Goal: Task Accomplishment & Management: Use online tool/utility

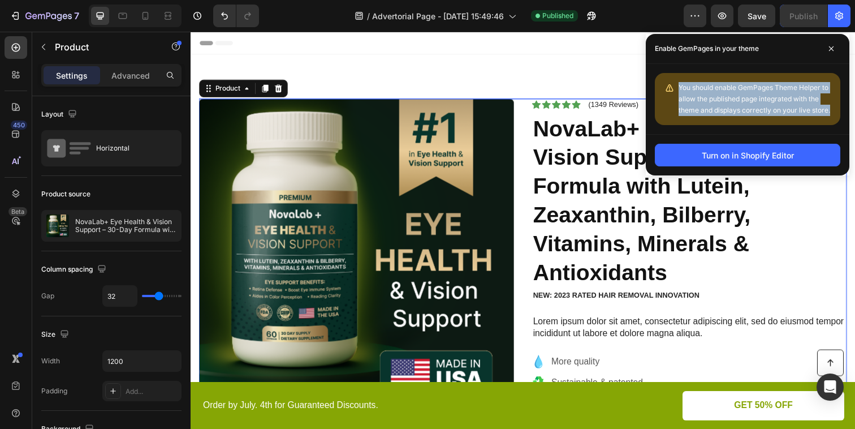
scroll to position [23, 0]
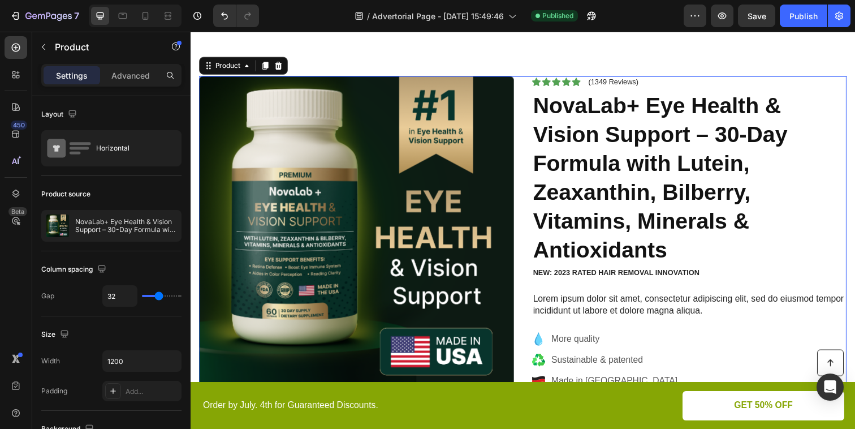
click at [768, 115] on div at bounding box center [768, 115] width 0 height 0
click at [549, 52] on div "Product Images Icon Icon Icon Icon Icon Icon List (1349 Reviews) Text Block Row…" at bounding box center [530, 293] width 679 height 522
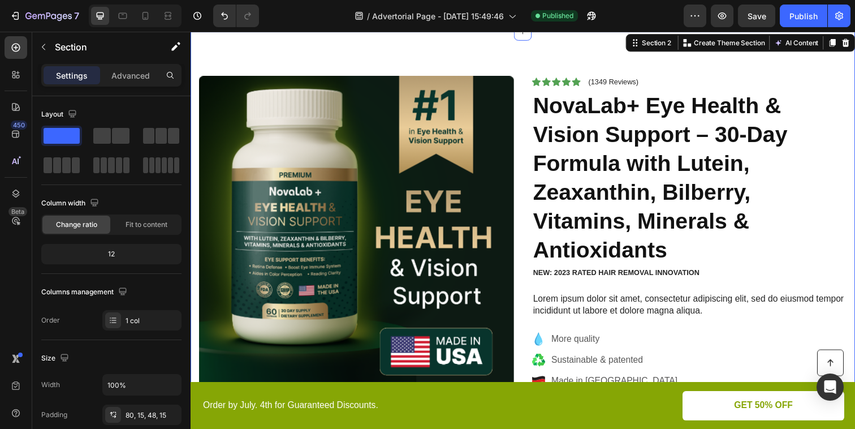
click at [445, 62] on div "Product Images Icon Icon Icon Icon Icon Icon List (1349 Reviews) Text Block Row…" at bounding box center [530, 293] width 679 height 522
click at [700, 21] on icon "button" at bounding box center [695, 15] width 11 height 11
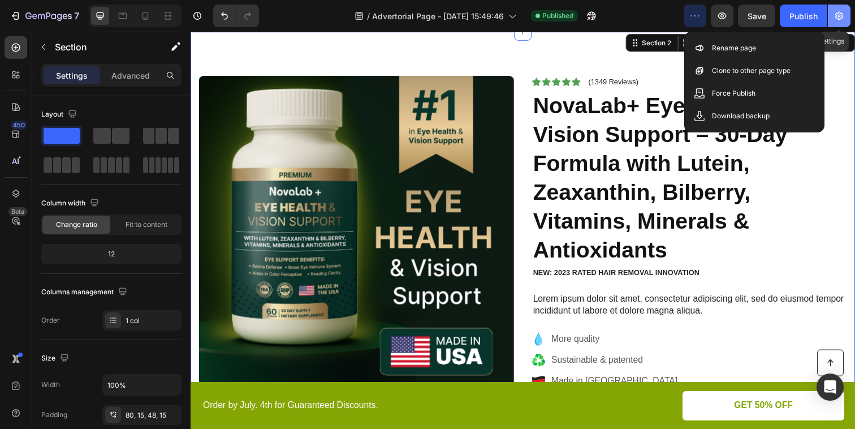
click at [844, 18] on icon "button" at bounding box center [839, 15] width 11 height 11
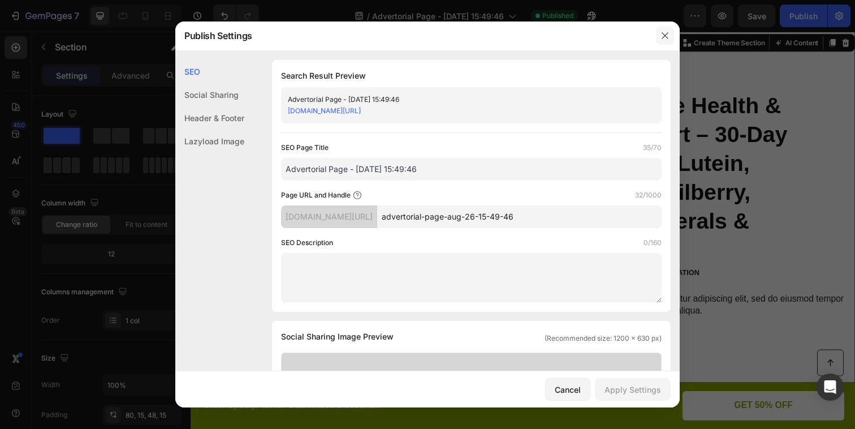
click at [661, 32] on icon "button" at bounding box center [665, 35] width 9 height 9
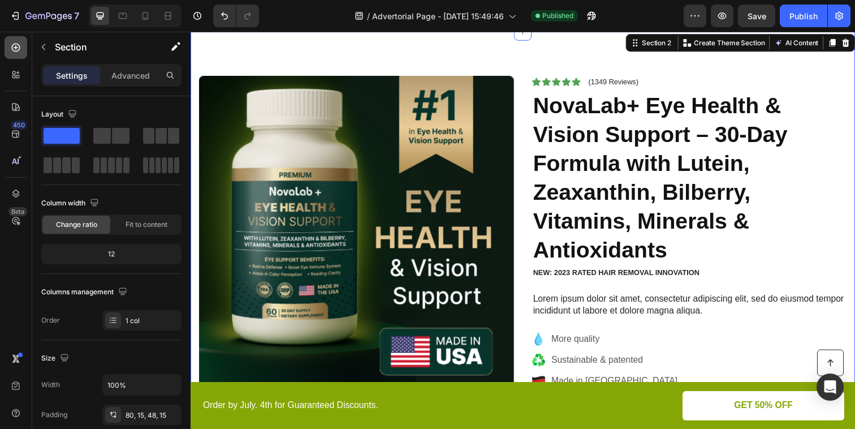
click at [18, 50] on icon at bounding box center [16, 48] width 8 height 8
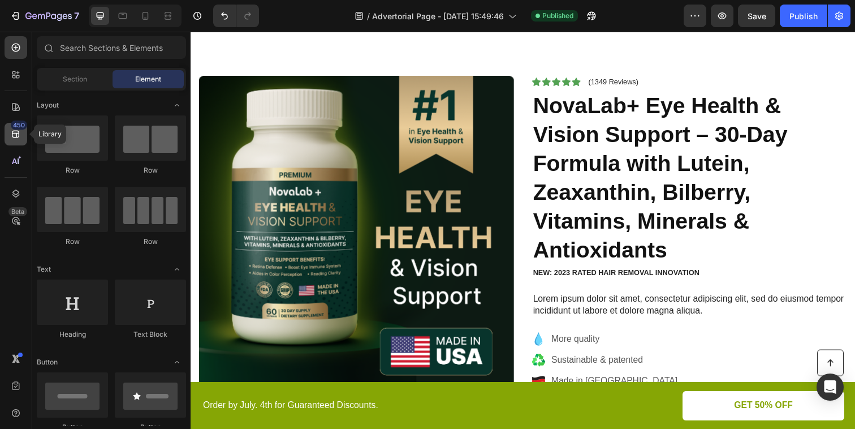
click at [15, 135] on icon at bounding box center [15, 133] width 11 height 11
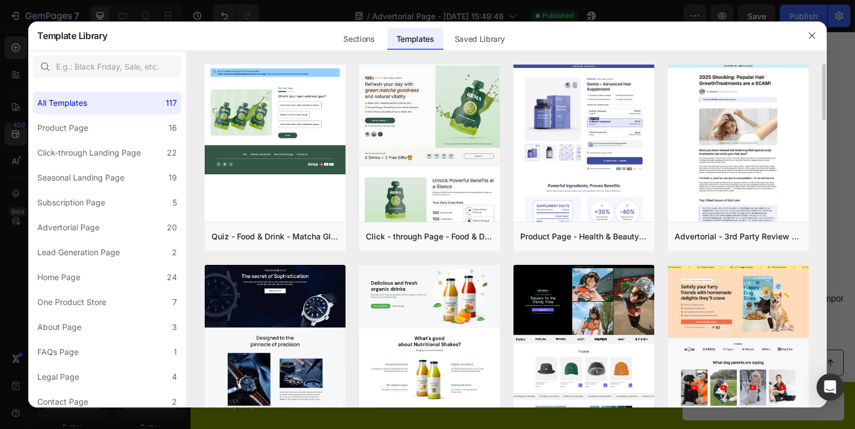
scroll to position [0, 0]
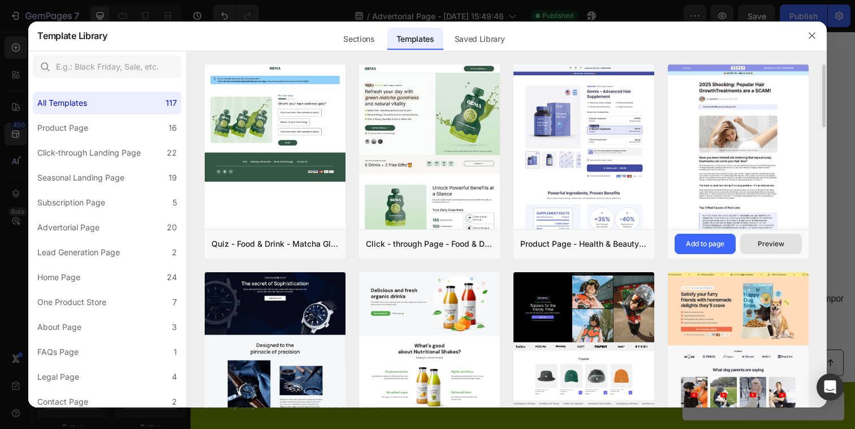
click at [772, 243] on div "Preview" at bounding box center [771, 244] width 27 height 10
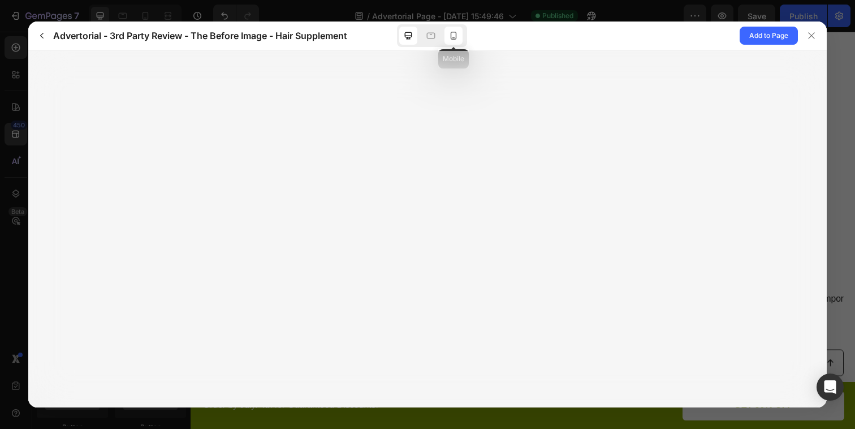
click at [455, 38] on icon at bounding box center [453, 35] width 11 height 11
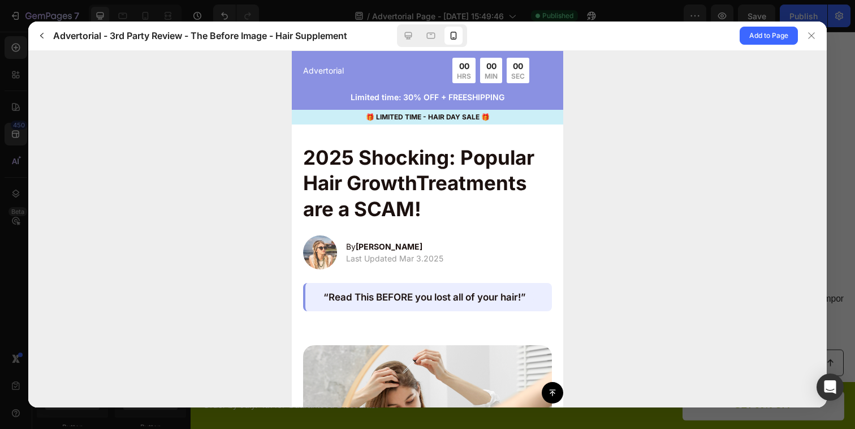
click at [488, 99] on p "Limited time: 30% OFF + FREESHIPPING" at bounding box center [427, 97] width 249 height 12
click at [527, 111] on p "🎁 LIMITED TIME - HAIR DAY SALE 🎁" at bounding box center [428, 116] width 272 height 10
click at [766, 38] on span "Add to Page" at bounding box center [769, 36] width 39 height 14
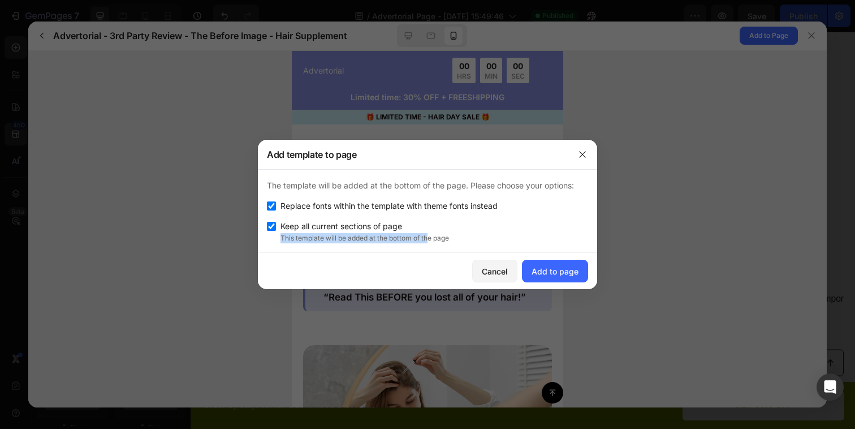
drag, startPoint x: 431, startPoint y: 236, endPoint x: 279, endPoint y: 226, distance: 152.0
click at [279, 226] on div "Keep all current sections of page This template will be added at the bottom of …" at bounding box center [427, 231] width 321 height 24
click at [549, 263] on button "Add to page" at bounding box center [555, 271] width 66 height 23
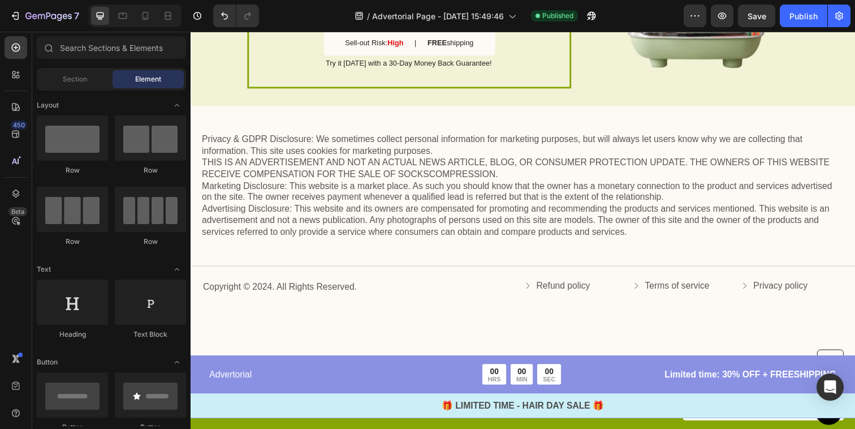
scroll to position [3036, 0]
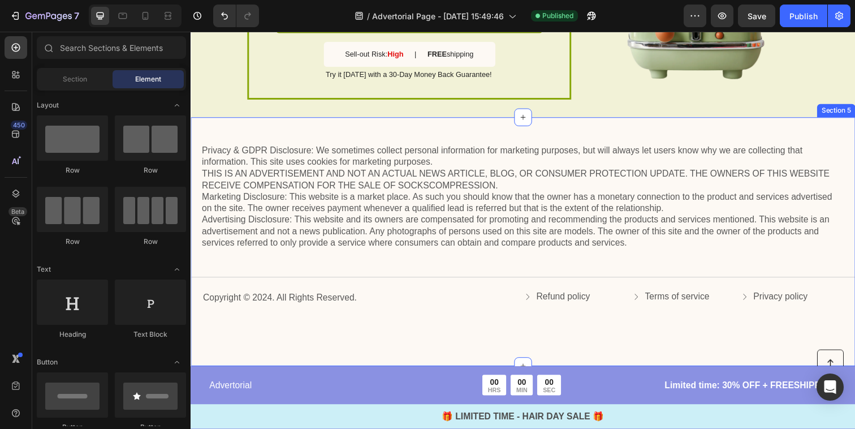
click at [470, 373] on div "Advertorial Text Block 00 HRS 00 MIN 00 SEC Countdown Timer Row Limited time: 3…" at bounding box center [530, 405] width 679 height 64
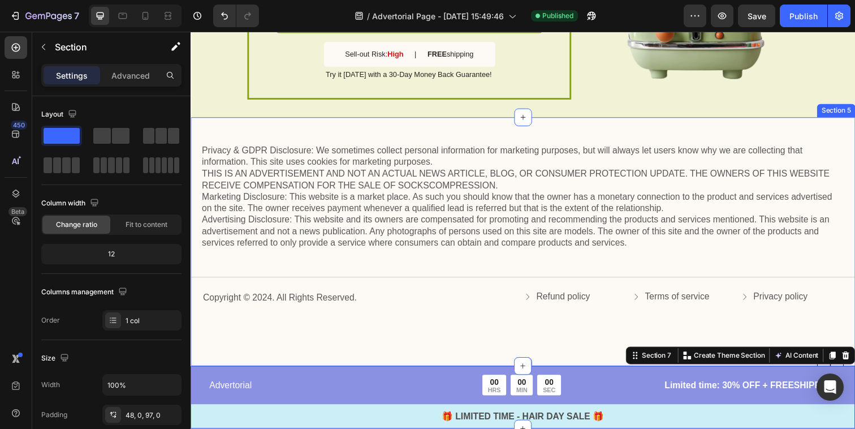
click at [483, 346] on div "Privacy & GDPR Disclosure: We sometimes collect personal information for market…" at bounding box center [530, 246] width 679 height 254
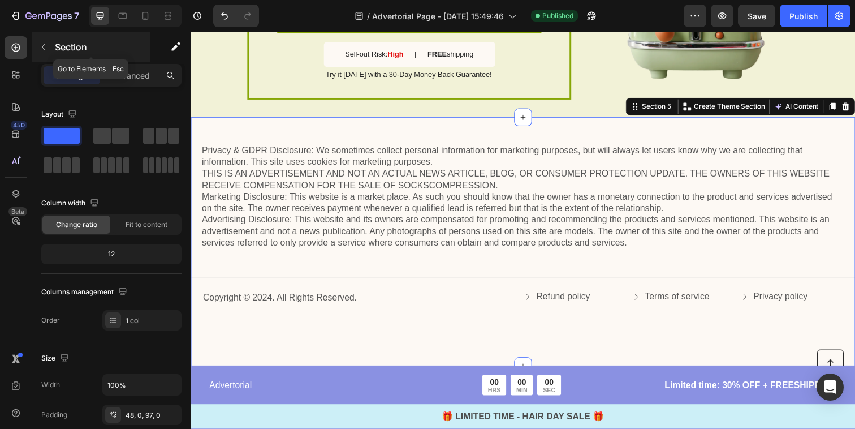
click at [46, 53] on button "button" at bounding box center [44, 47] width 18 height 18
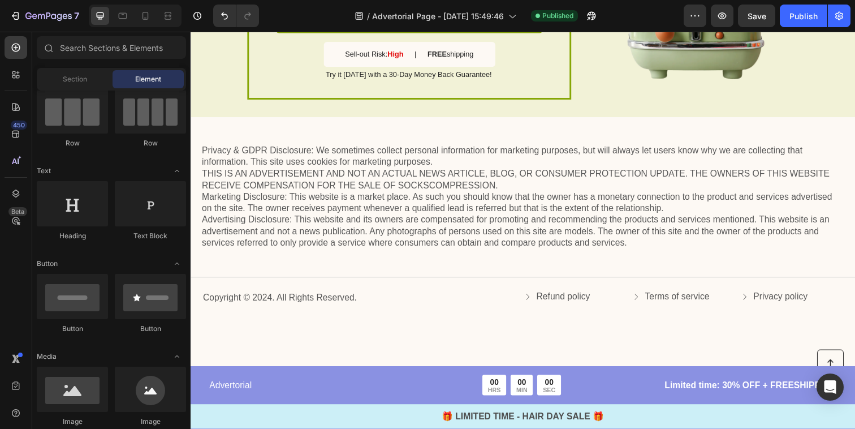
scroll to position [0, 0]
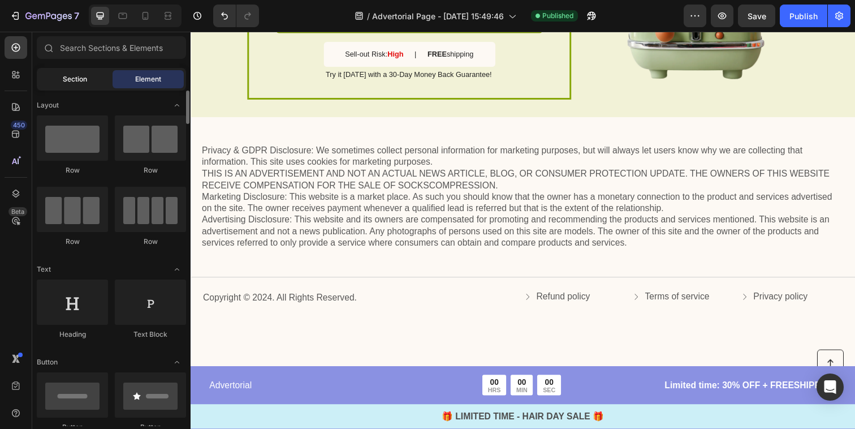
click at [95, 83] on div "Section" at bounding box center [74, 79] width 71 height 18
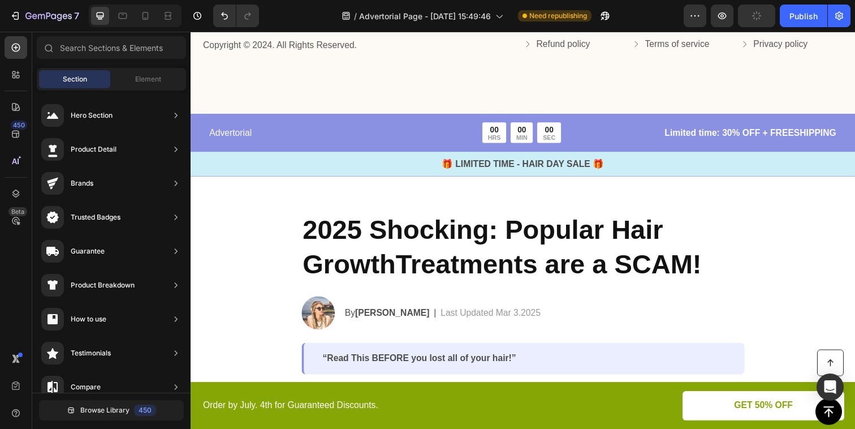
scroll to position [3277, 0]
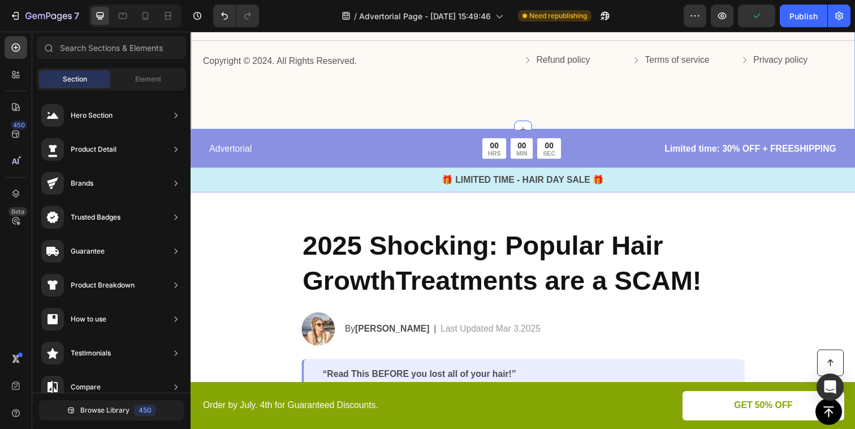
click at [472, 116] on div "Privacy & GDPR Disclosure: We sometimes collect personal information for market…" at bounding box center [530, 4] width 679 height 254
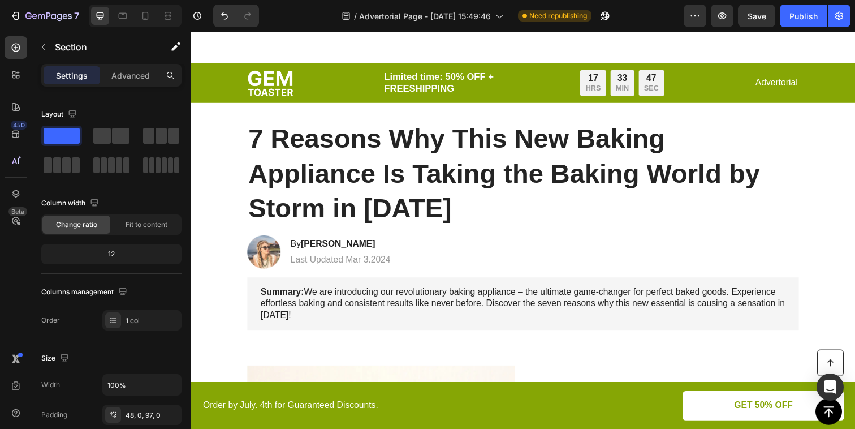
scroll to position [0, 0]
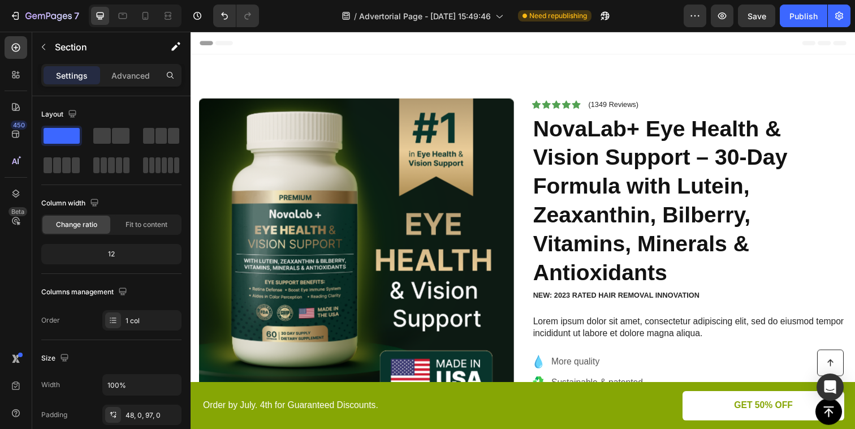
click at [300, 43] on div "Header" at bounding box center [530, 43] width 661 height 23
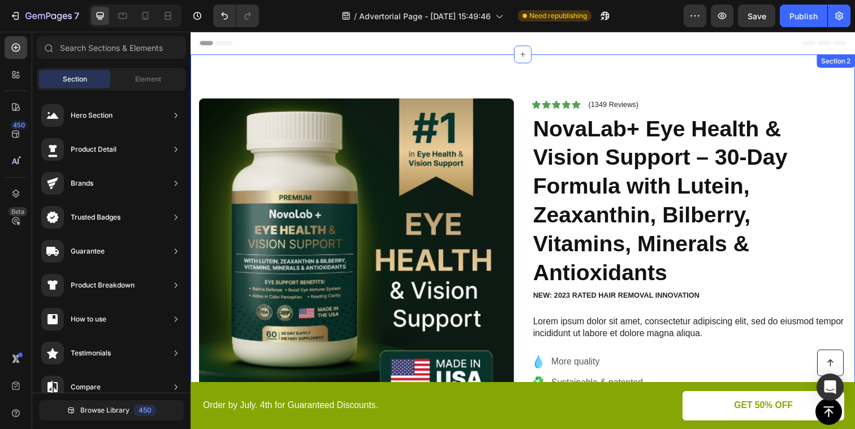
click at [307, 84] on div "Product Images Icon Icon Icon Icon Icon Icon List (1349 Reviews) Text Block Row…" at bounding box center [530, 316] width 679 height 522
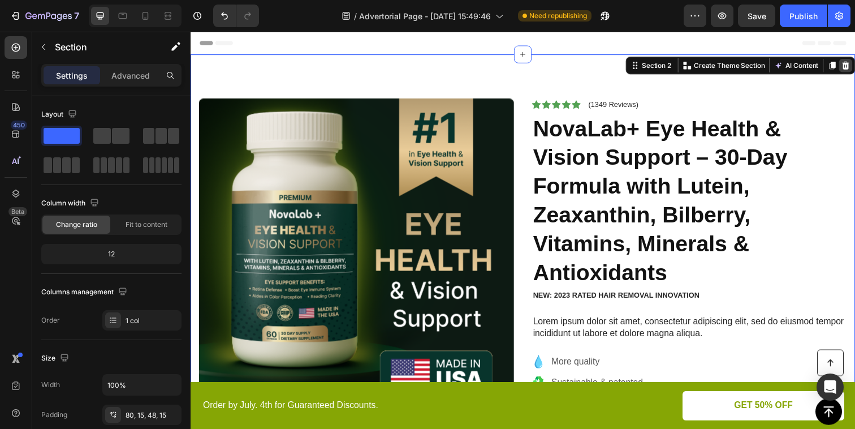
click at [855, 68] on icon at bounding box center [859, 66] width 9 height 9
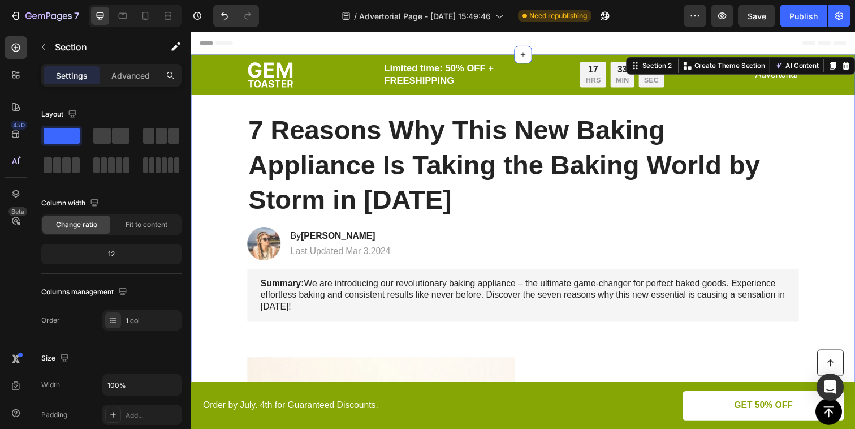
click at [20, 185] on div at bounding box center [16, 193] width 23 height 23
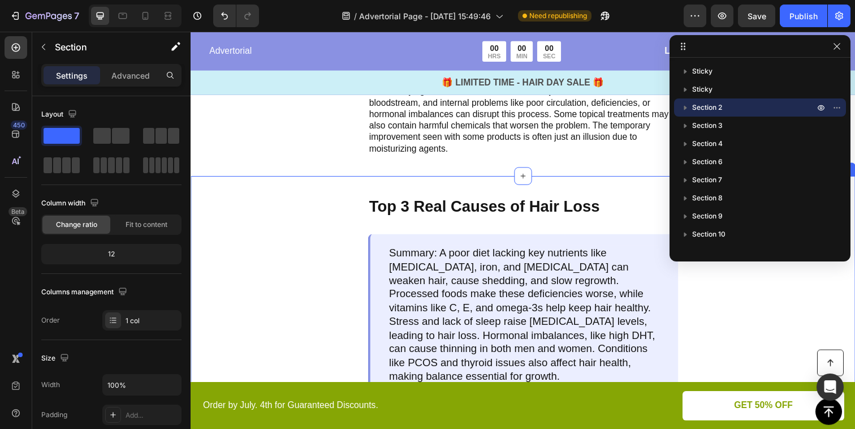
click at [343, 243] on div "Top 3 Real Causes of Hair Loss Text Block Summary: A poor diet lacking key nutr…" at bounding box center [530, 379] width 679 height 400
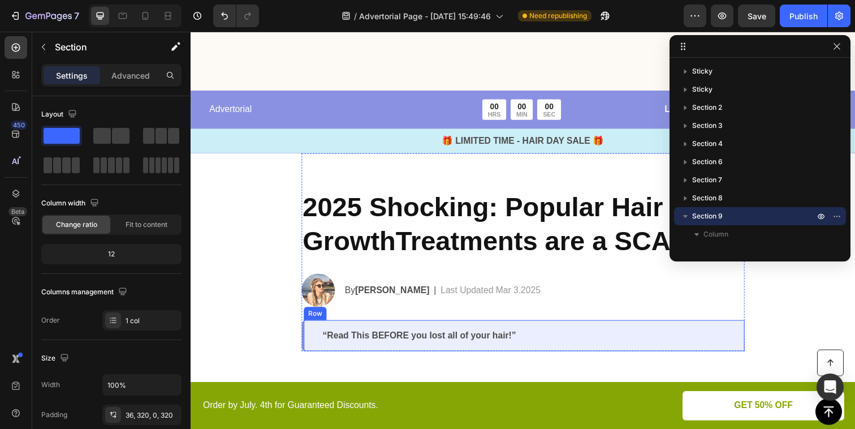
scroll to position [2785, 0]
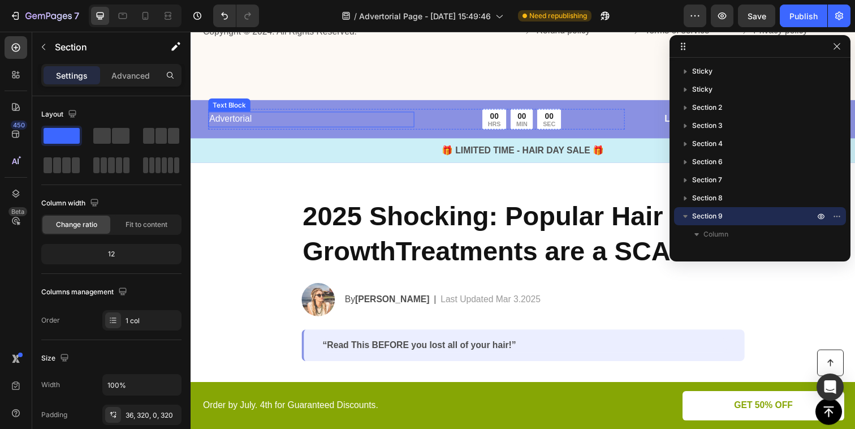
click at [291, 111] on div "Advertorial Text Block" at bounding box center [314, 120] width 210 height 21
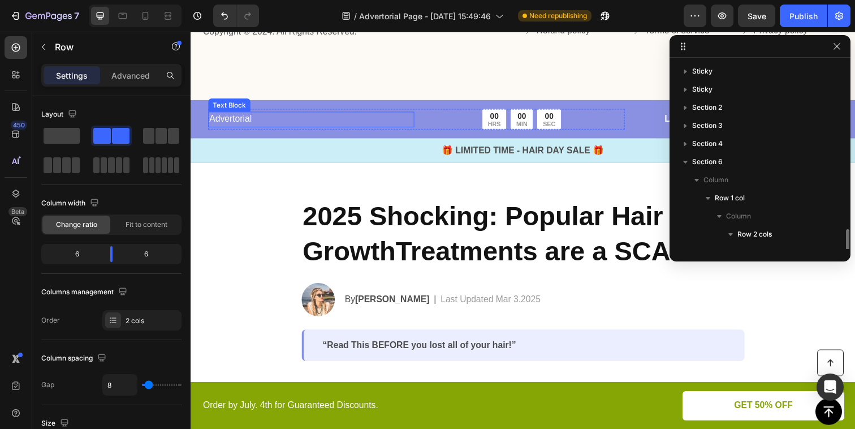
scroll to position [123, 0]
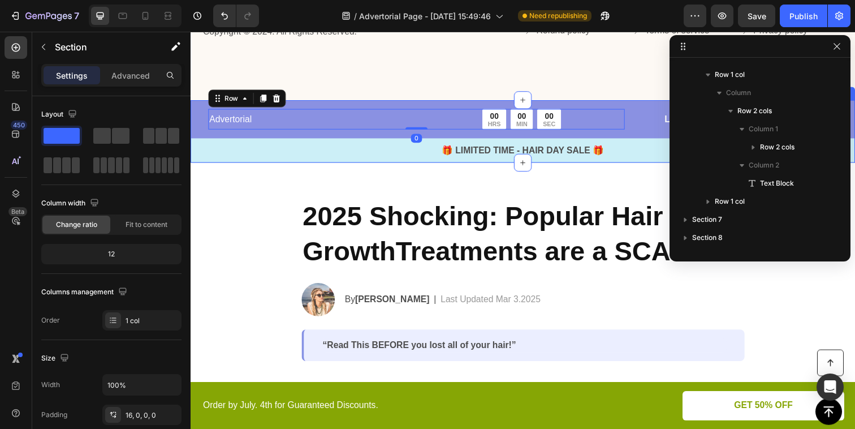
click at [329, 103] on div "Advertorial Text Block 00 HRS 00 MIN 00 SEC Countdown Timer Row 0 Limited time:…" at bounding box center [530, 133] width 679 height 64
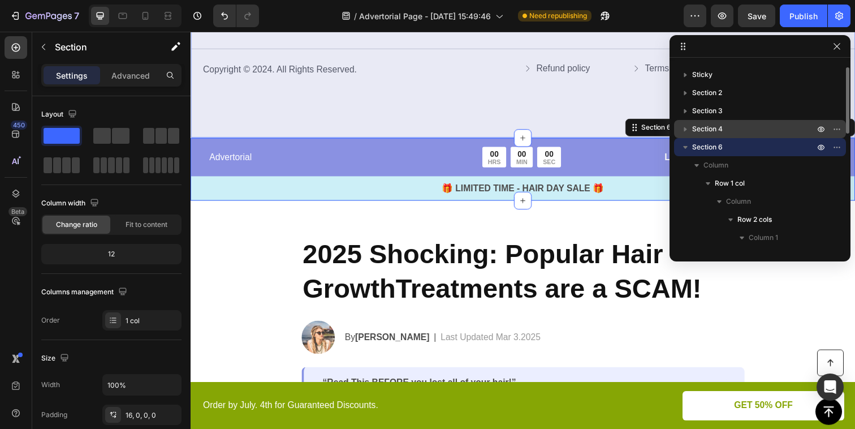
click at [707, 130] on span "Section 4" at bounding box center [707, 128] width 31 height 11
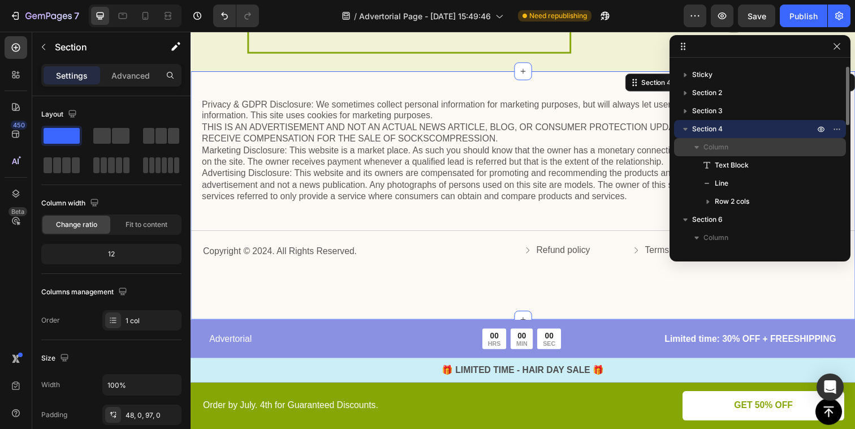
scroll to position [0, 0]
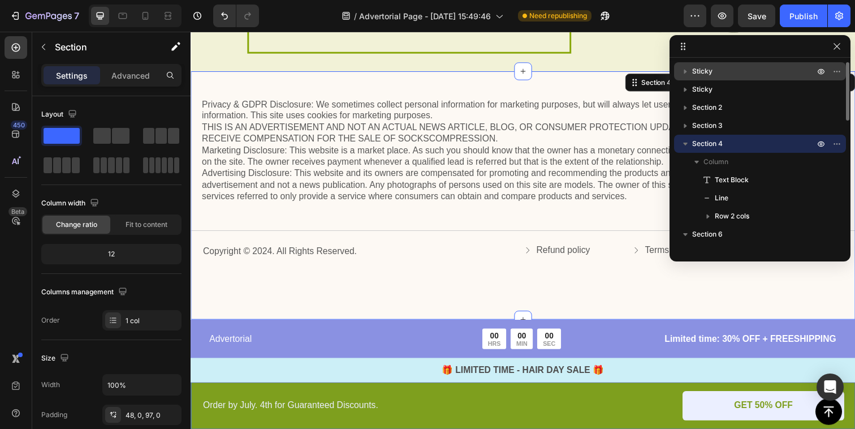
click at [772, 75] on p "Sticky" at bounding box center [754, 71] width 124 height 11
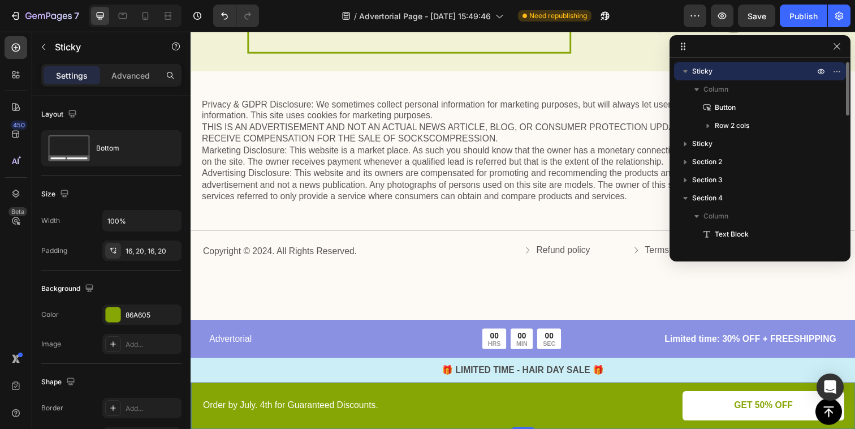
click at [772, 75] on p "Sticky" at bounding box center [754, 71] width 124 height 11
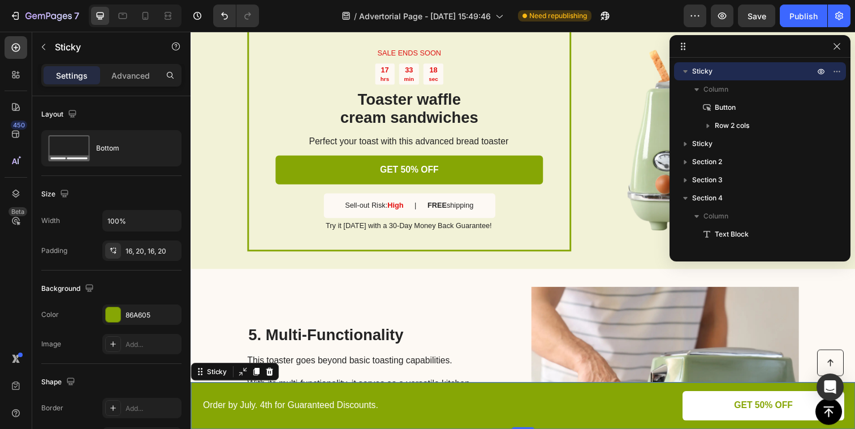
scroll to position [800, 0]
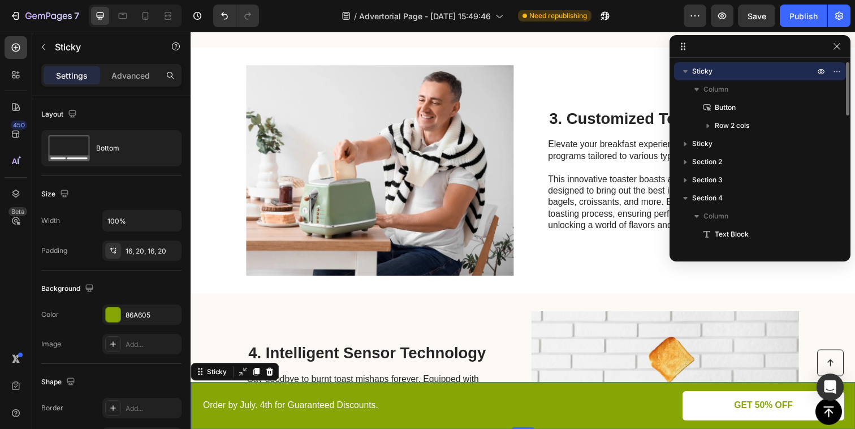
click at [719, 66] on p "Sticky" at bounding box center [754, 71] width 124 height 11
click at [823, 71] on icon "button" at bounding box center [821, 71] width 9 height 9
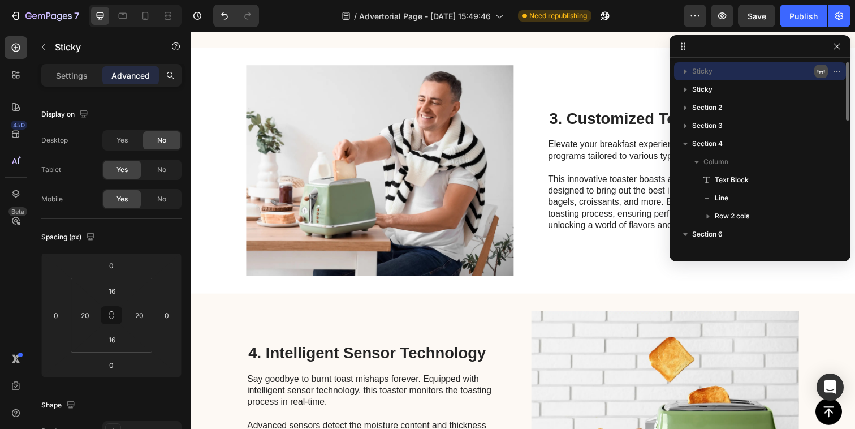
click at [823, 71] on icon "button" at bounding box center [821, 71] width 9 height 9
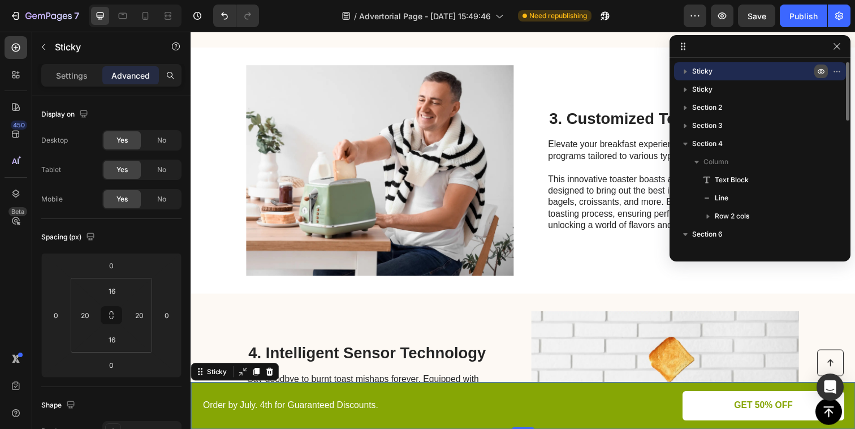
click at [823, 71] on icon "button" at bounding box center [821, 71] width 9 height 9
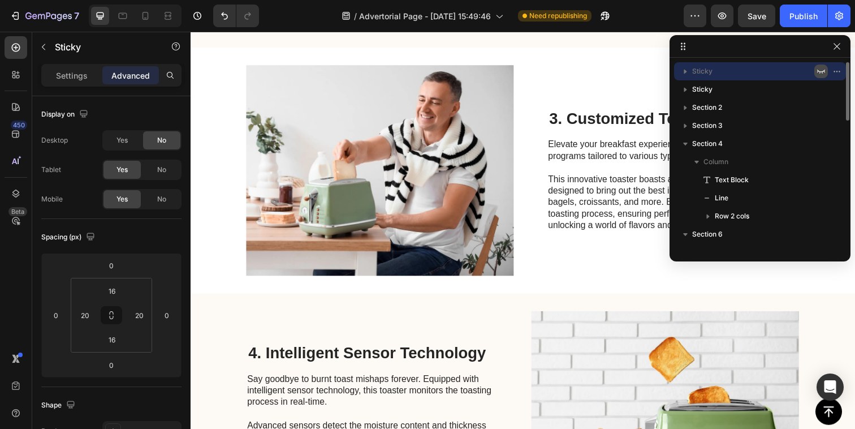
click at [823, 71] on icon "button" at bounding box center [821, 71] width 9 height 9
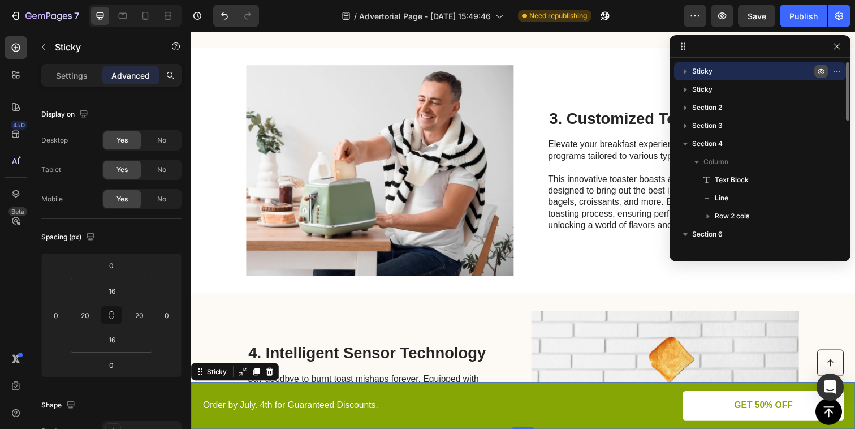
click at [823, 71] on icon "button" at bounding box center [821, 71] width 9 height 9
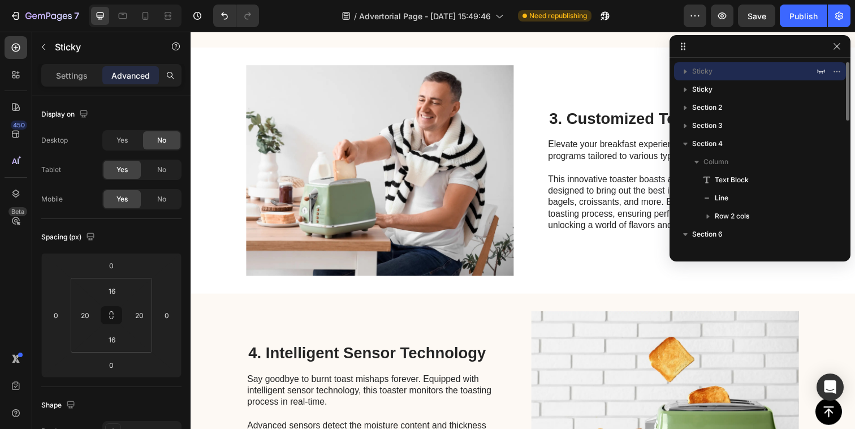
click at [782, 72] on p "Sticky" at bounding box center [754, 71] width 124 height 11
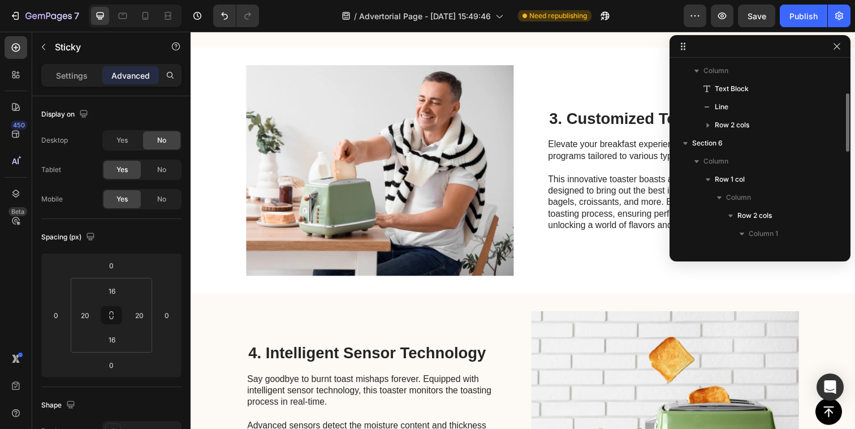
scroll to position [93, 0]
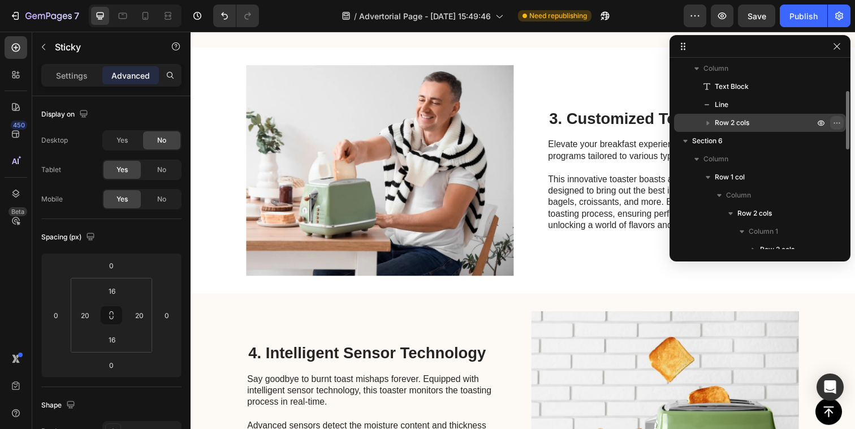
click at [839, 123] on icon "button" at bounding box center [839, 122] width 1 height 1
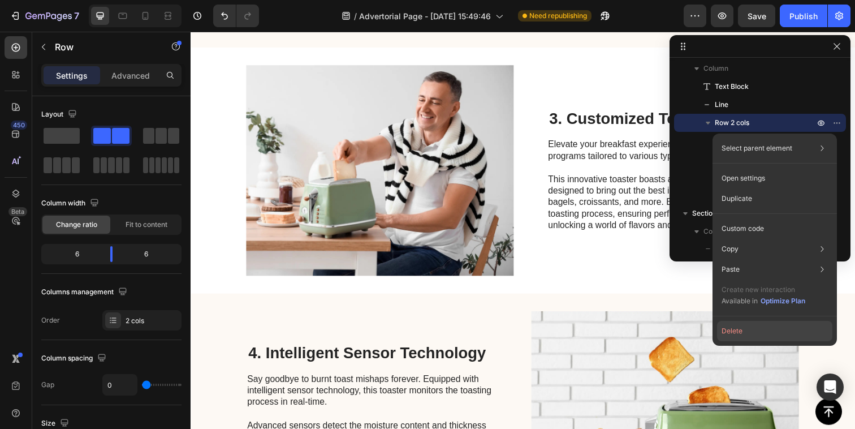
click at [760, 329] on button "Delete" at bounding box center [774, 331] width 115 height 20
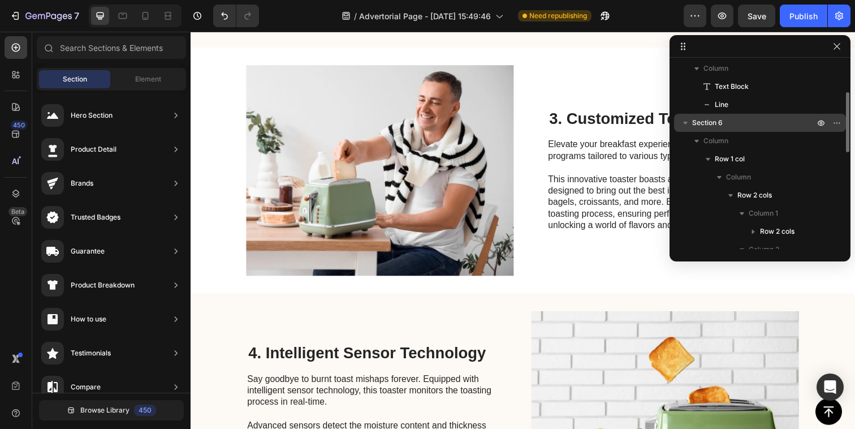
scroll to position [0, 0]
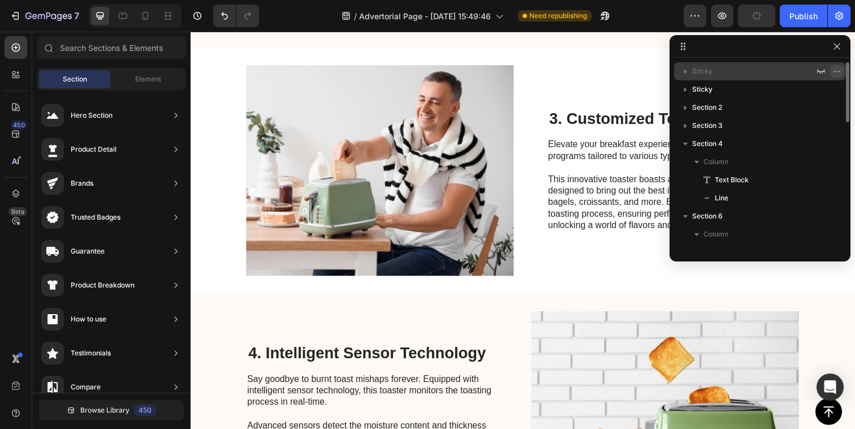
click at [839, 68] on icon "button" at bounding box center [837, 71] width 9 height 9
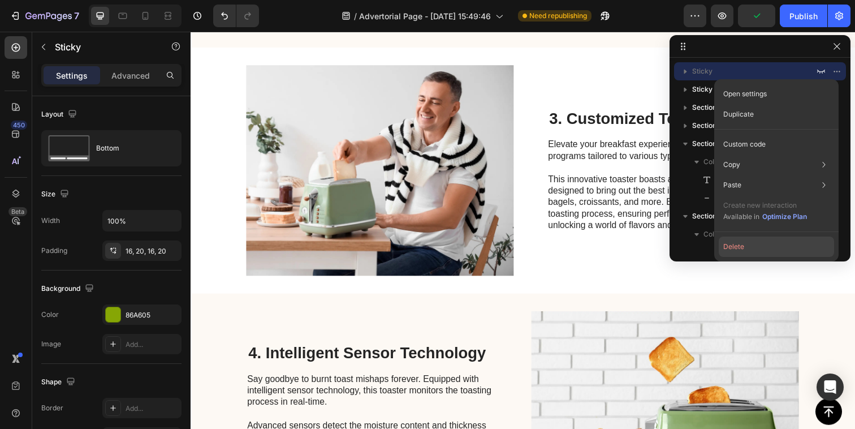
click at [772, 248] on button "Delete" at bounding box center [776, 246] width 115 height 20
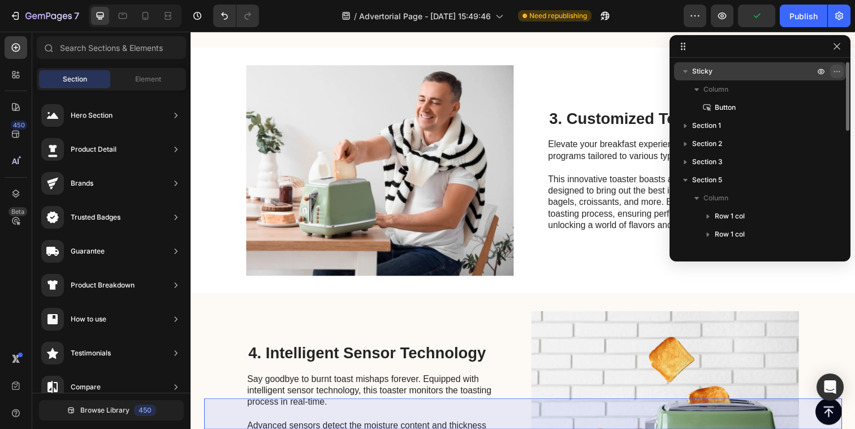
click at [837, 70] on icon "button" at bounding box center [837, 71] width 9 height 9
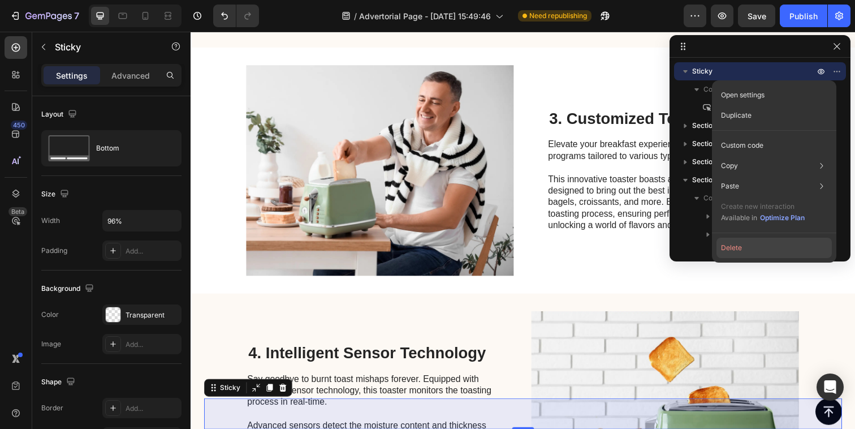
click at [791, 244] on button "Delete" at bounding box center [774, 248] width 115 height 20
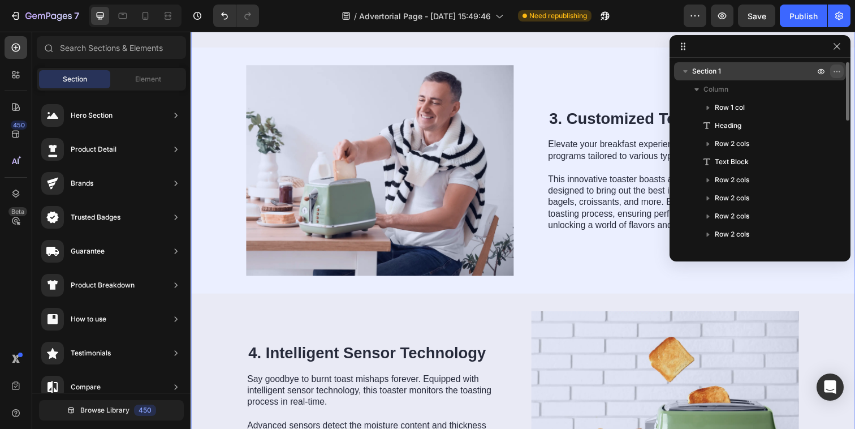
click at [836, 70] on icon "button" at bounding box center [837, 71] width 9 height 9
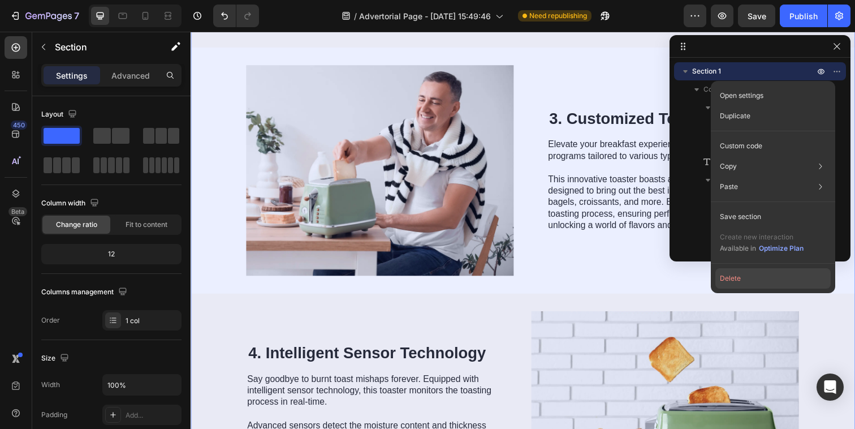
click at [772, 278] on button "Delete" at bounding box center [773, 278] width 115 height 20
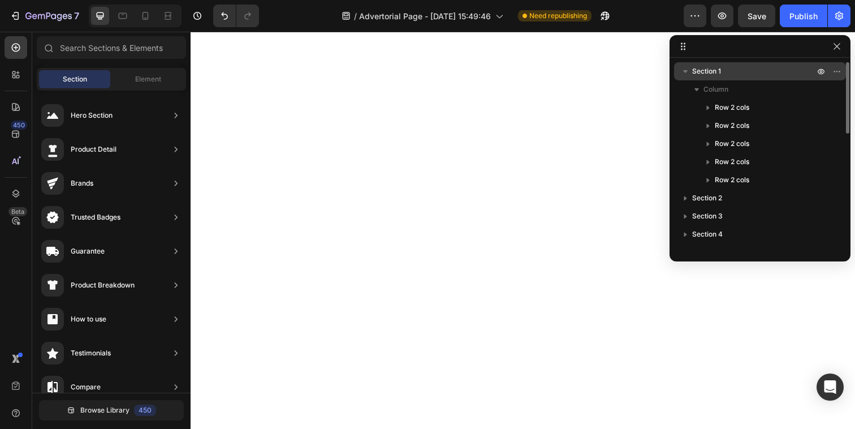
click at [767, 66] on p "Section 1" at bounding box center [754, 71] width 124 height 11
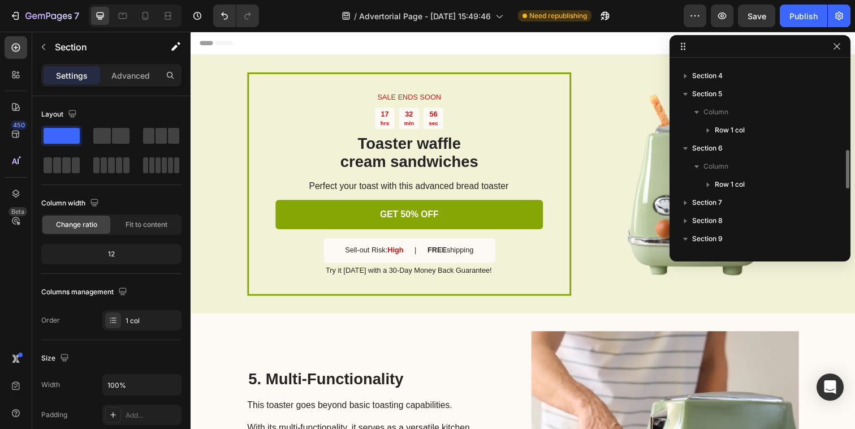
scroll to position [544, 0]
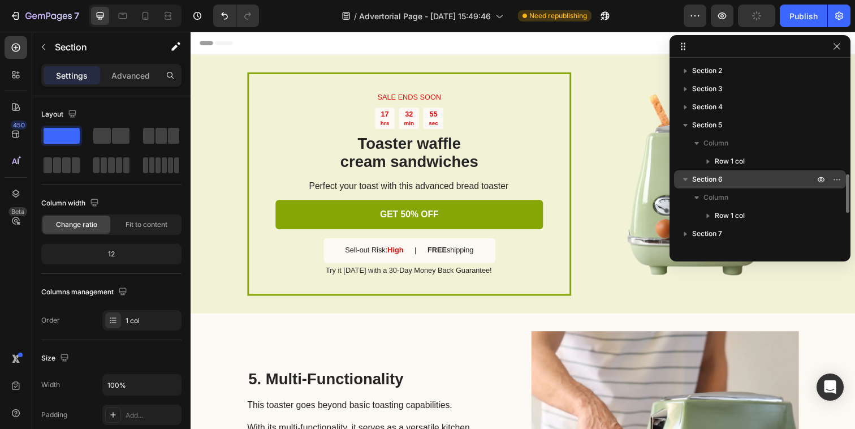
click at [732, 187] on div "Section 6" at bounding box center [760, 179] width 163 height 18
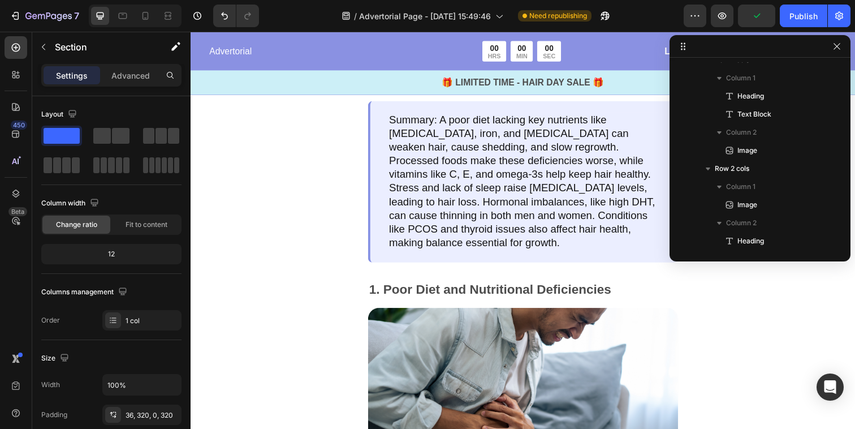
scroll to position [0, 0]
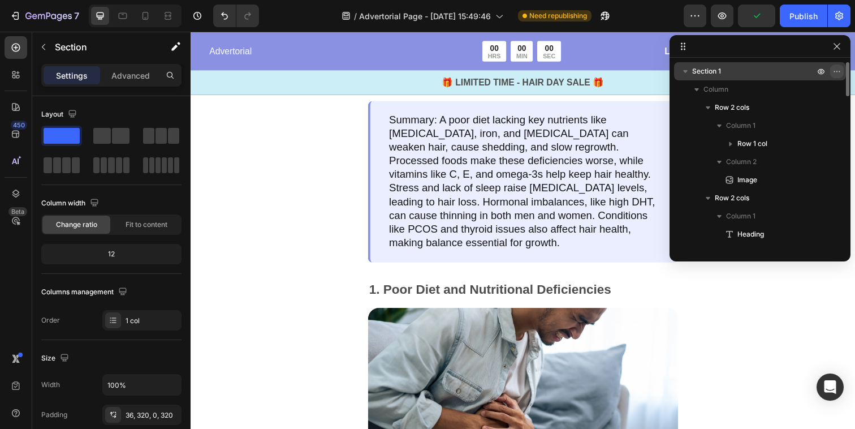
click at [839, 71] on icon "button" at bounding box center [837, 71] width 9 height 9
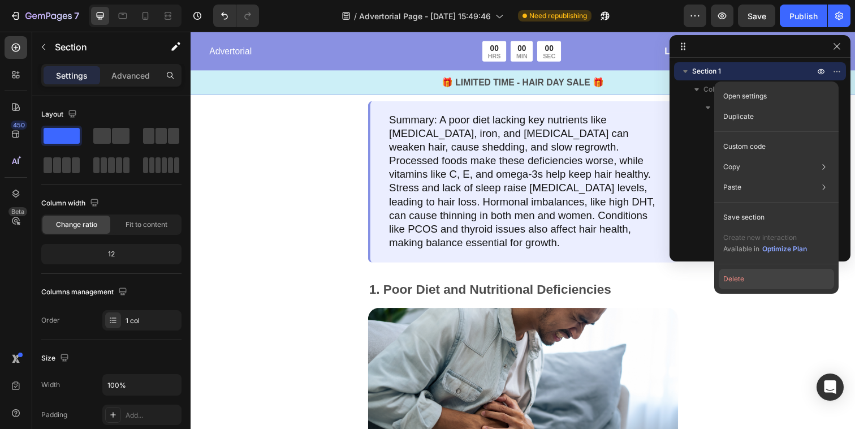
click at [759, 277] on button "Delete" at bounding box center [776, 279] width 115 height 20
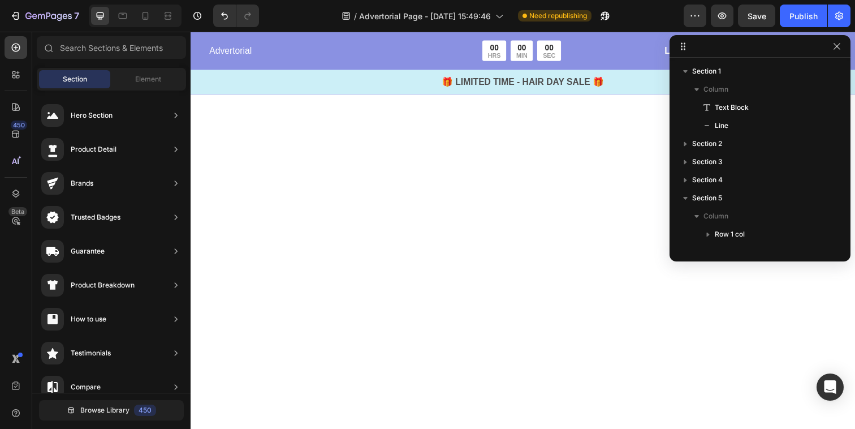
scroll to position [1086, 0]
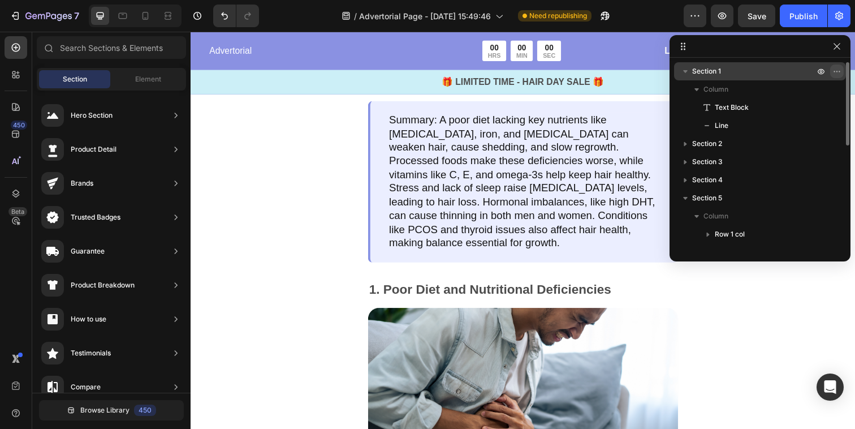
click at [837, 70] on icon "button" at bounding box center [837, 71] width 9 height 9
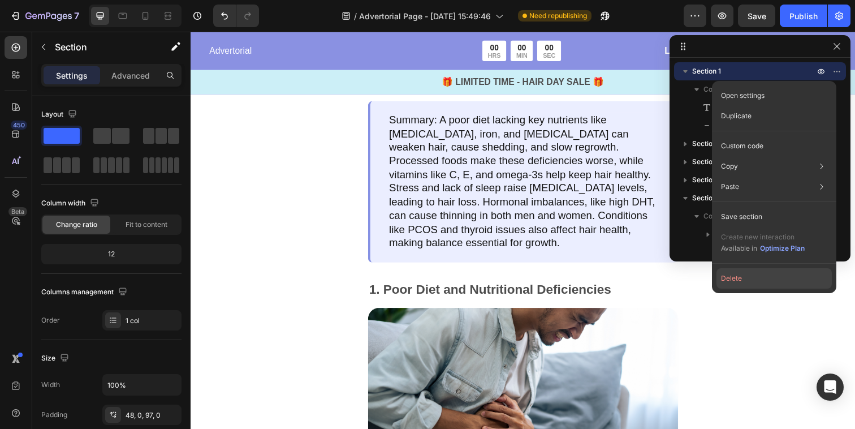
click at [759, 276] on button "Delete" at bounding box center [774, 278] width 115 height 20
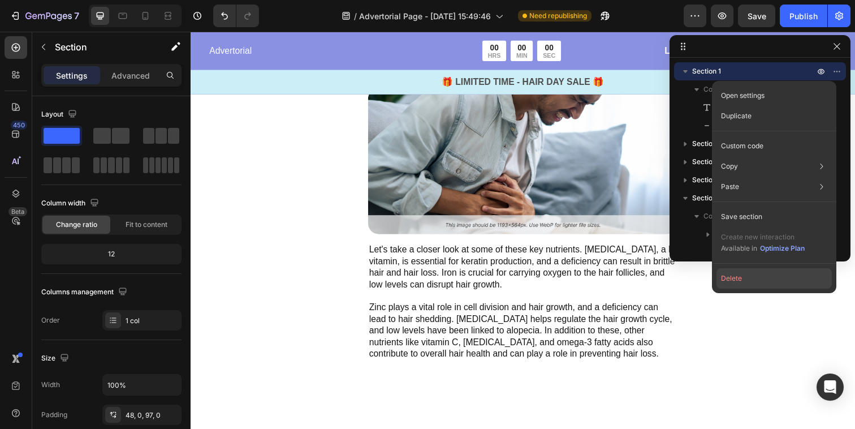
scroll to position [861, 0]
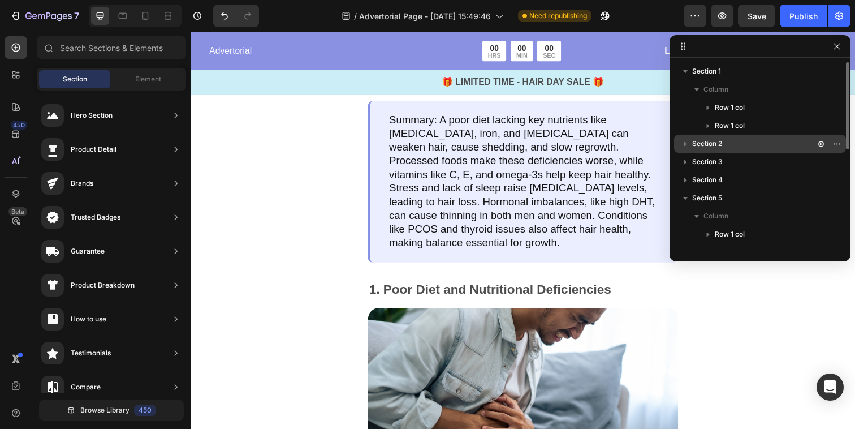
click at [745, 143] on p "Section 2" at bounding box center [754, 143] width 124 height 11
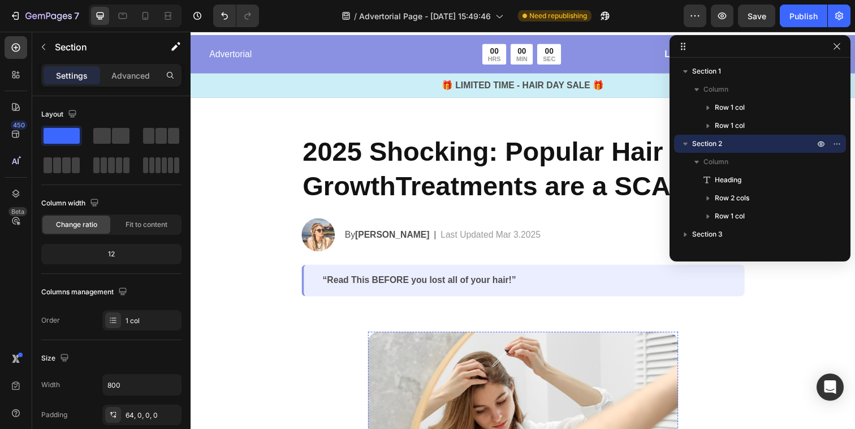
scroll to position [48, 0]
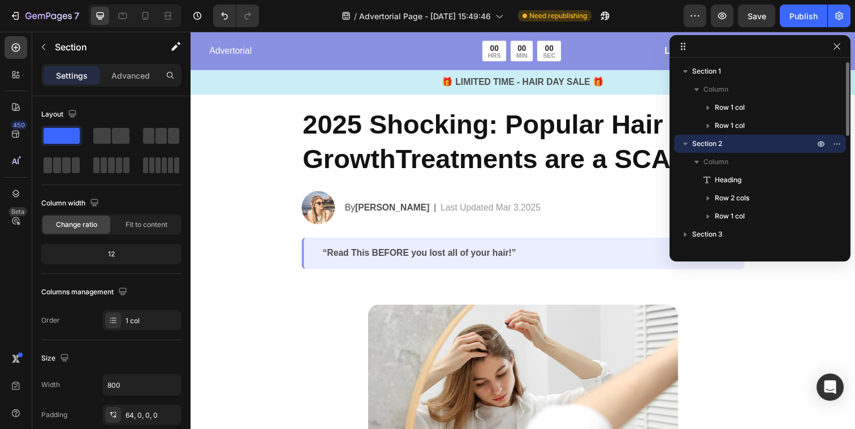
click at [722, 139] on span "Section 2" at bounding box center [707, 143] width 30 height 11
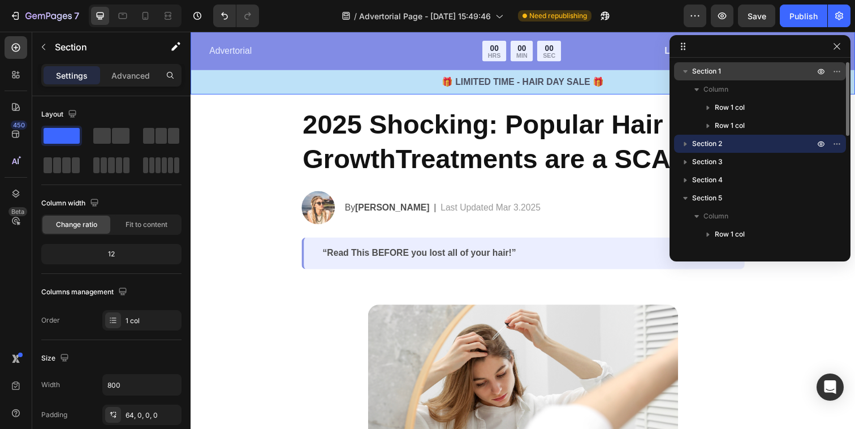
click at [722, 71] on p "Section 1" at bounding box center [754, 71] width 124 height 11
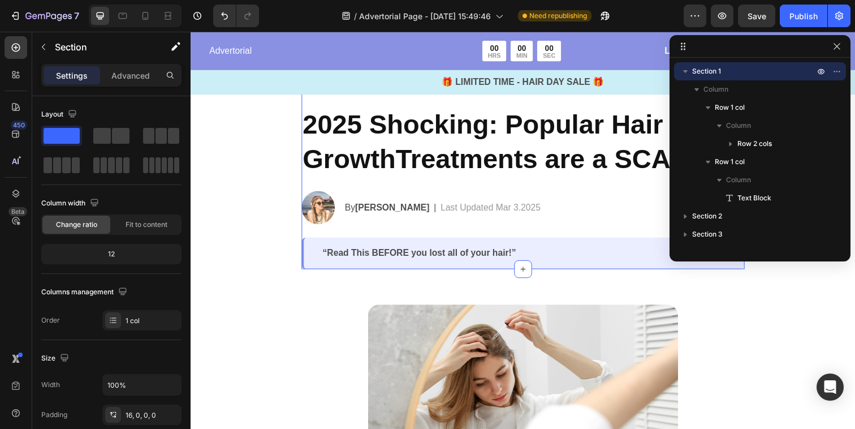
click at [569, 190] on div "2025 Shocking: Popular Hair GrowthTreatments are a SCAM! Heading Image By [PERS…" at bounding box center [530, 190] width 453 height 166
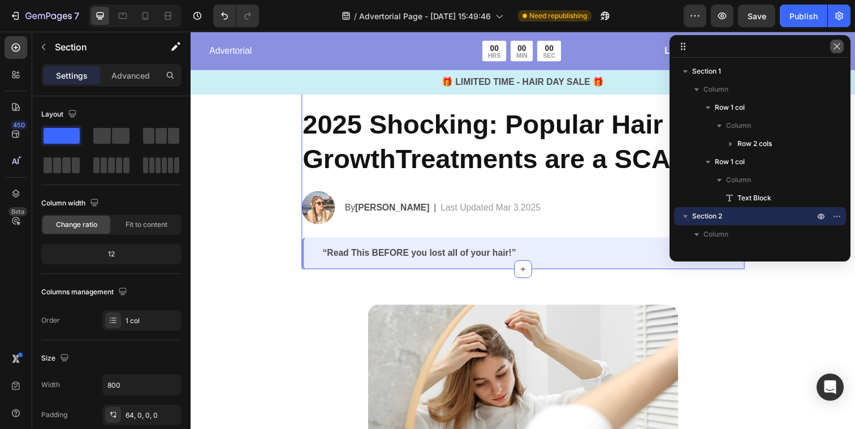
click at [839, 46] on icon "button" at bounding box center [837, 46] width 9 height 9
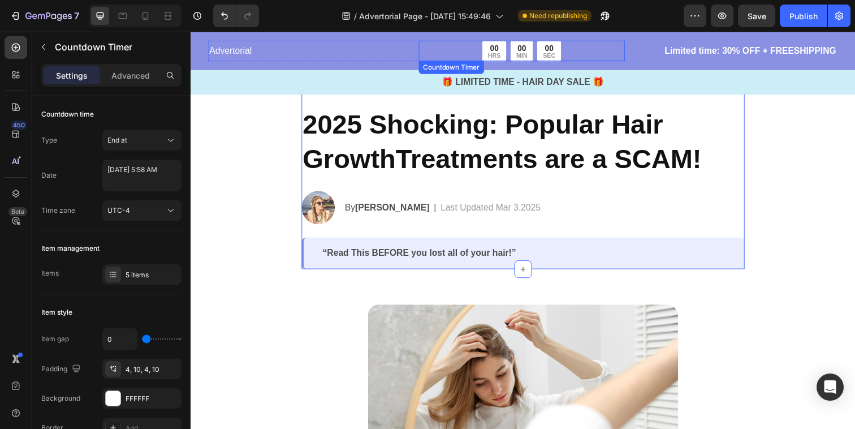
click at [538, 50] on div "00 MIN" at bounding box center [529, 51] width 23 height 21
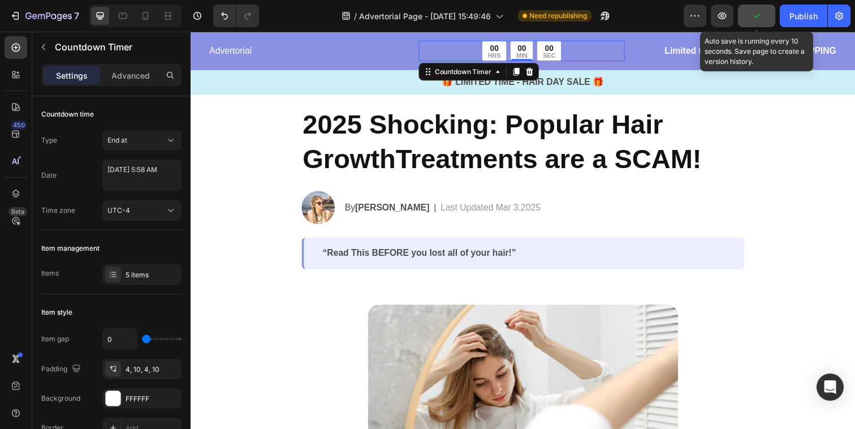
click at [763, 22] on button "button" at bounding box center [756, 16] width 37 height 23
click at [773, 23] on button "Save" at bounding box center [756, 16] width 37 height 23
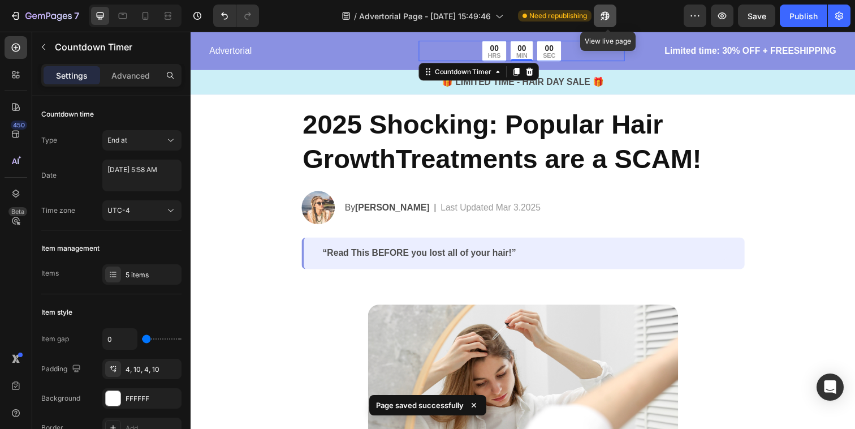
click at [609, 15] on icon "button" at bounding box center [605, 15] width 11 height 11
click at [804, 6] on button "Publish" at bounding box center [804, 16] width 48 height 23
